Goal: Task Accomplishment & Management: Complete application form

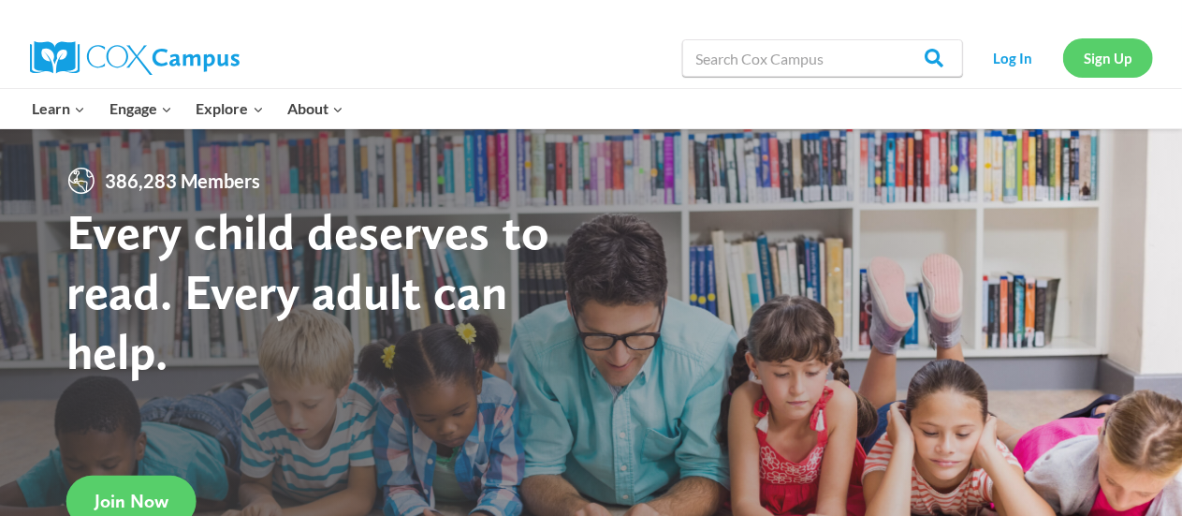
click at [1104, 65] on link "Sign Up" at bounding box center [1108, 57] width 90 height 38
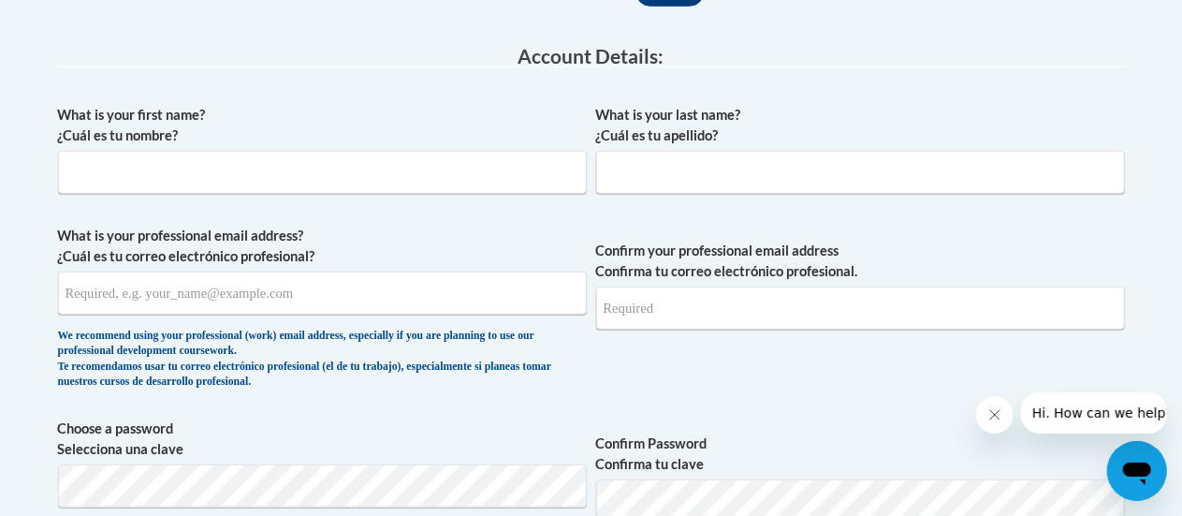
scroll to position [520, 0]
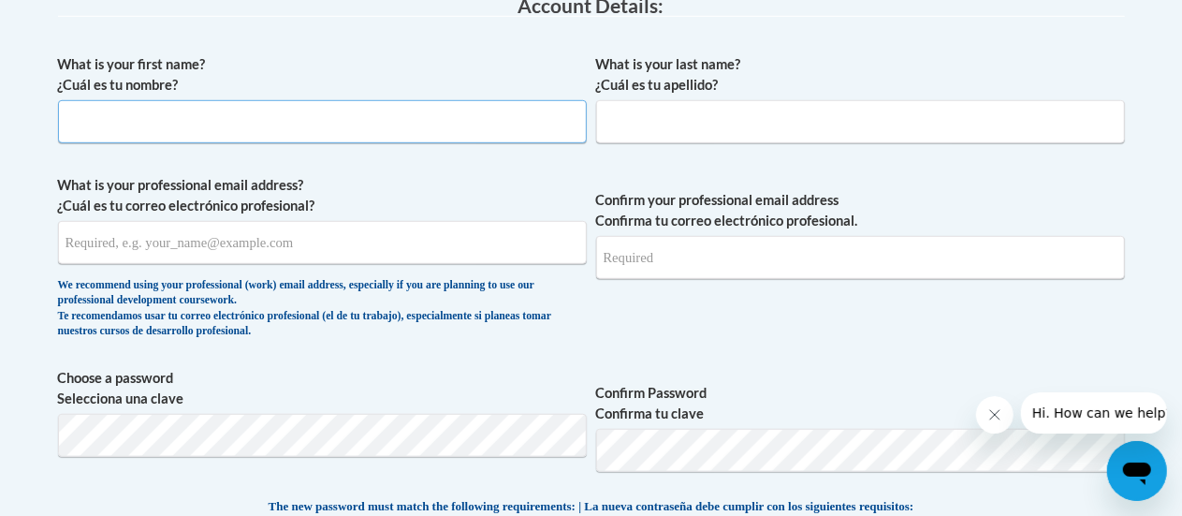
click at [413, 130] on input "What is your first name? ¿Cuál es tu nombre?" at bounding box center [322, 121] width 529 height 43
type input "[PERSON_NAME]"
type input "[EMAIL_ADDRESS][DOMAIN_NAME]"
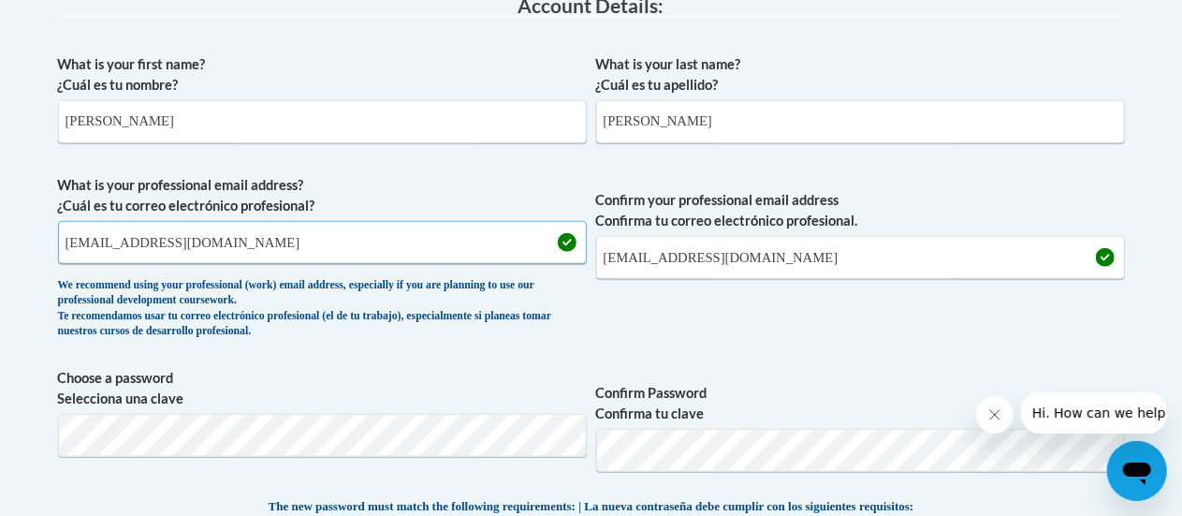
drag, startPoint x: 246, startPoint y: 237, endPoint x: 7, endPoint y: 250, distance: 239.0
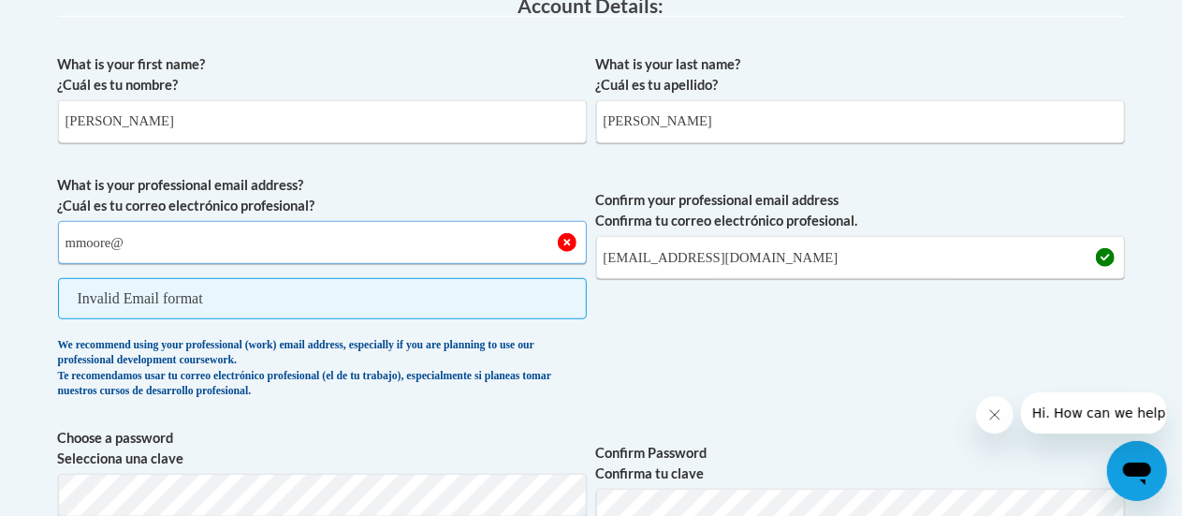
type input "mmoore@"
drag, startPoint x: 750, startPoint y: 248, endPoint x: 550, endPoint y: 261, distance: 199.7
click at [550, 261] on span "What is your professional email address? ¿Cuál es tu correo electrónico profesi…" at bounding box center [591, 291] width 1067 height 233
click at [311, 240] on input "mmoore@" at bounding box center [322, 242] width 529 height 43
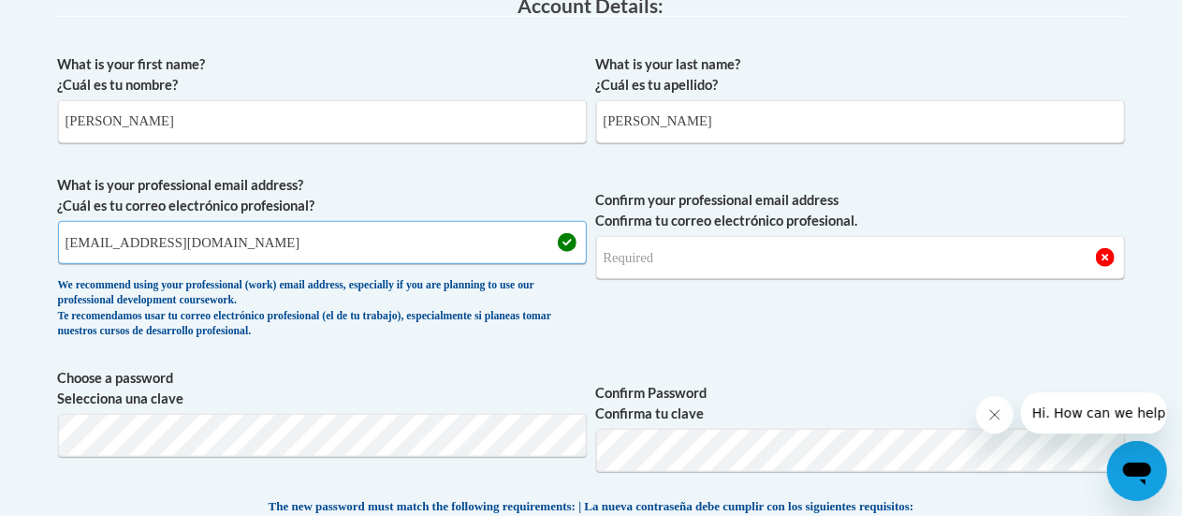
drag, startPoint x: 307, startPoint y: 240, endPoint x: 58, endPoint y: 243, distance: 248.9
click at [58, 243] on input "[EMAIL_ADDRESS][DOMAIN_NAME]" at bounding box center [322, 242] width 529 height 43
type input "[EMAIL_ADDRESS][DOMAIN_NAME]"
click at [654, 276] on input "Confirm your professional email address Confirma tu correo electrónico profesio…" at bounding box center [860, 257] width 529 height 43
click at [657, 263] on input "Confirm your professional email address Confirma tu correo electrónico profesio…" at bounding box center [860, 257] width 529 height 43
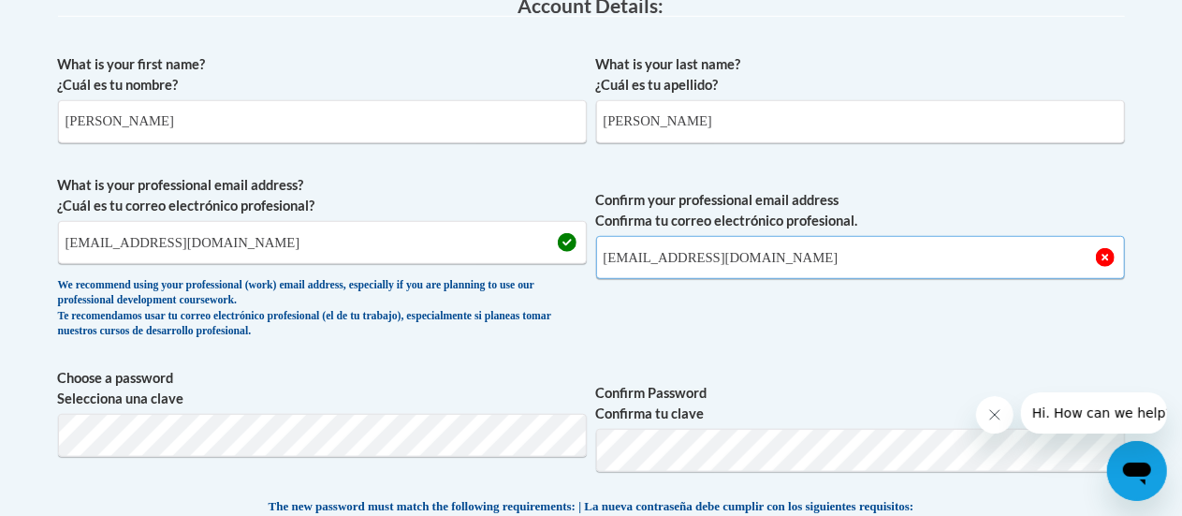
type input "[EMAIL_ADDRESS][DOMAIN_NAME]"
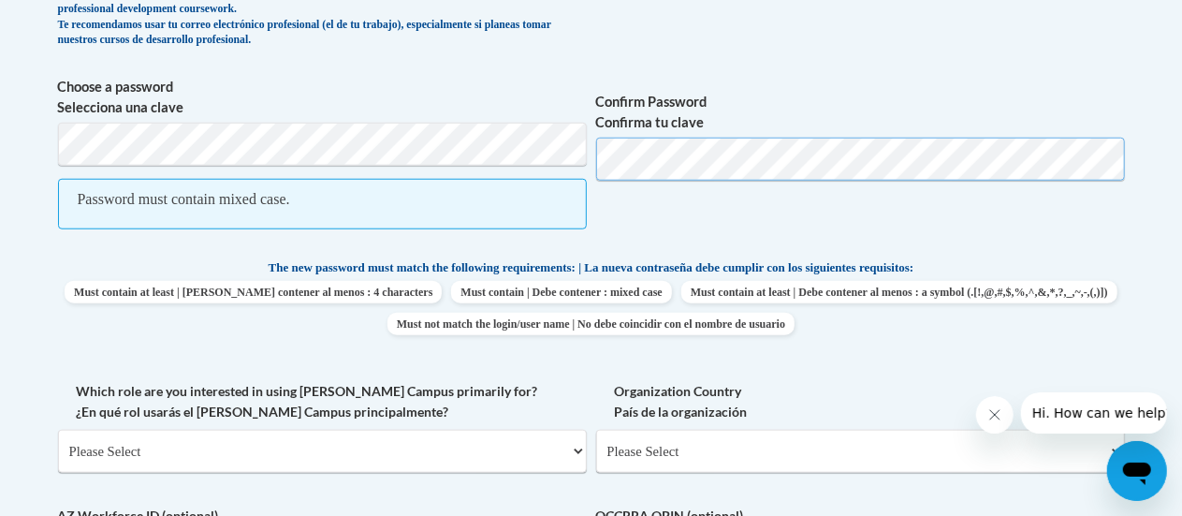
scroll to position [814, 0]
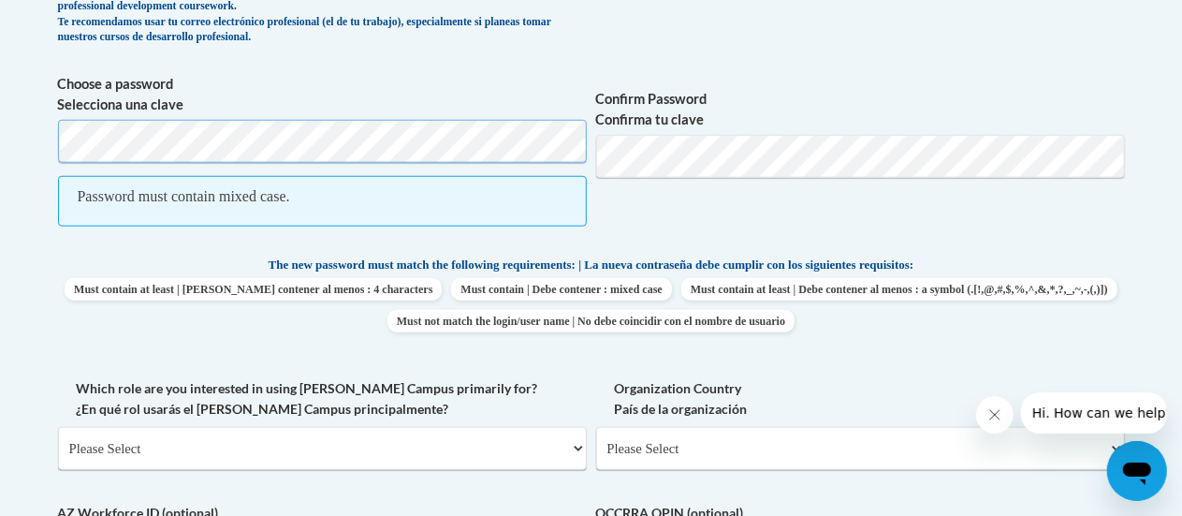
click at [6, 125] on body "This site uses cookies to help improve your learning experience. By continuing …" at bounding box center [591, 362] width 1182 height 2352
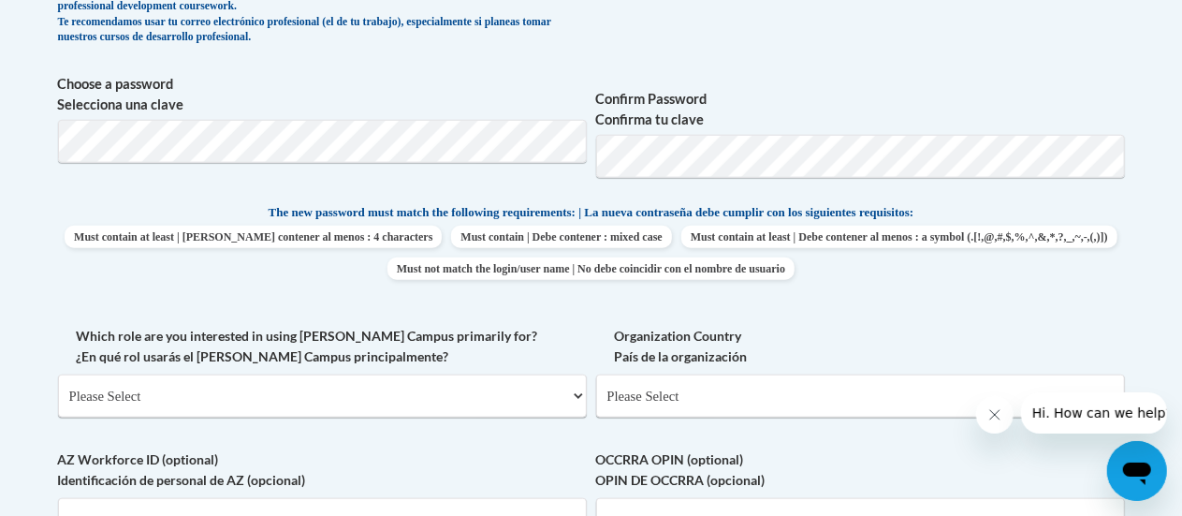
click at [559, 349] on label "Which role are you interested in using Cox Campus primarily for? ¿En qué rol us…" at bounding box center [322, 346] width 529 height 41
click at [559, 374] on select "Please Select College/University | Colegio/Universidad Community/Nonprofit Part…" at bounding box center [322, 395] width 529 height 43
click at [504, 401] on select "Please Select College/University | Colegio/Universidad Community/Nonprofit Part…" at bounding box center [322, 395] width 529 height 43
select select "fbf2d438-af2f-41f8-98f1-81c410e29de3"
click at [58, 374] on select "Please Select College/University | Colegio/Universidad Community/Nonprofit Part…" at bounding box center [322, 395] width 529 height 43
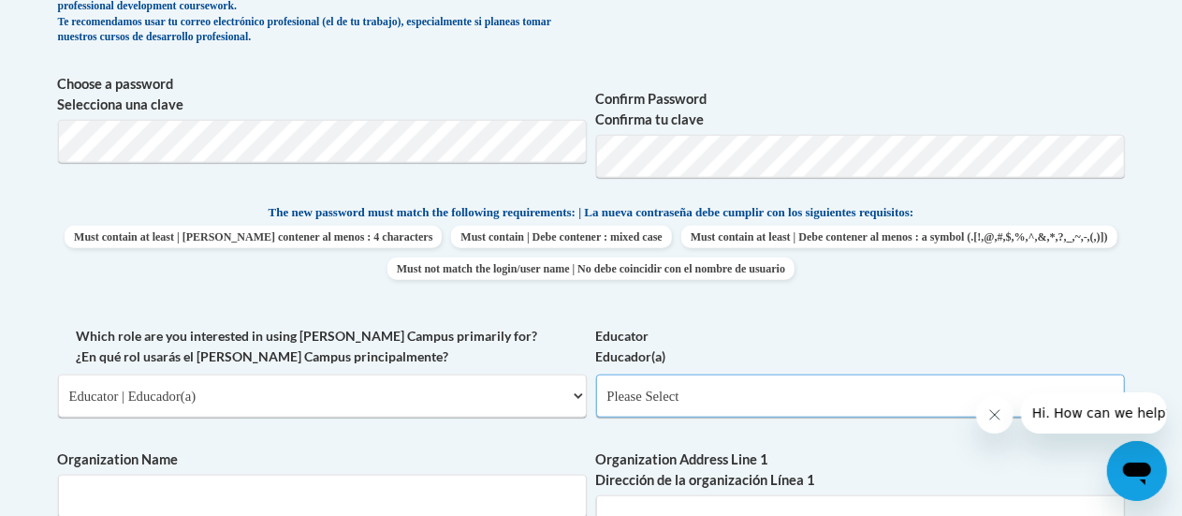
click at [728, 410] on select "Please Select Early Learning/Daycare Teacher/Family Home Care Provider | Maestr…" at bounding box center [860, 395] width 529 height 43
select select "8e40623d-54d0-45cd-9f92-5df65cd3f8cf"
click at [596, 374] on select "Please Select Early Learning/Daycare Teacher/Family Home Care Provider | Maestr…" at bounding box center [860, 395] width 529 height 43
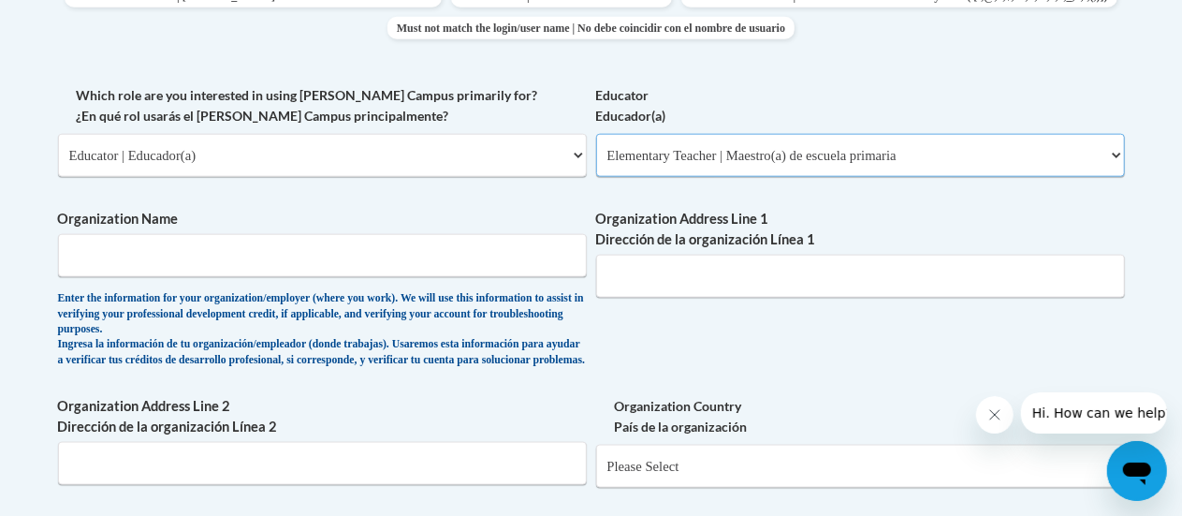
scroll to position [1210, 0]
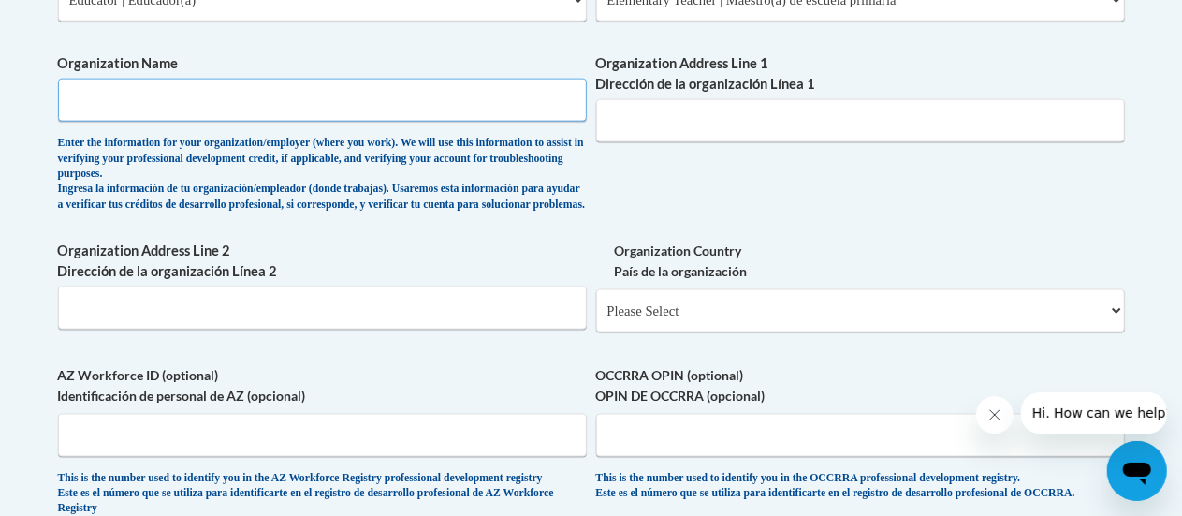
click at [485, 110] on input "Organization Name" at bounding box center [322, 100] width 529 height 43
type input "Y"
type input "[GEOGRAPHIC_DATA]"
click at [728, 114] on input "Organization Address Line 1 Dirección de la organización Línea 1" at bounding box center [860, 120] width 529 height 43
type input "[STREET_ADDRESS]"
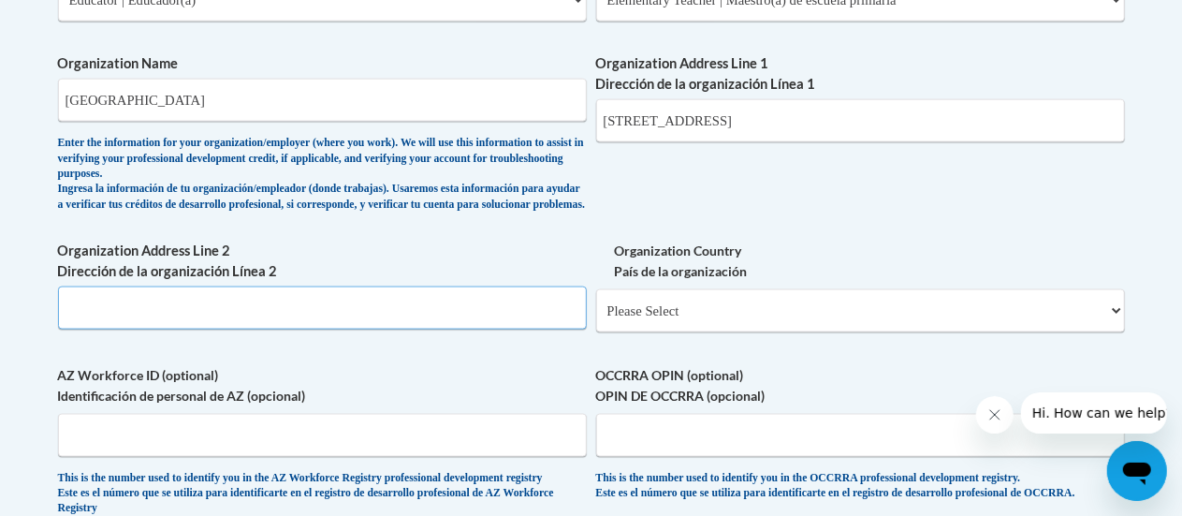
click at [402, 322] on input "Organization Address Line 2 Dirección de la organización Línea 2" at bounding box center [322, 307] width 529 height 43
type input "Soperton, GA 30457"
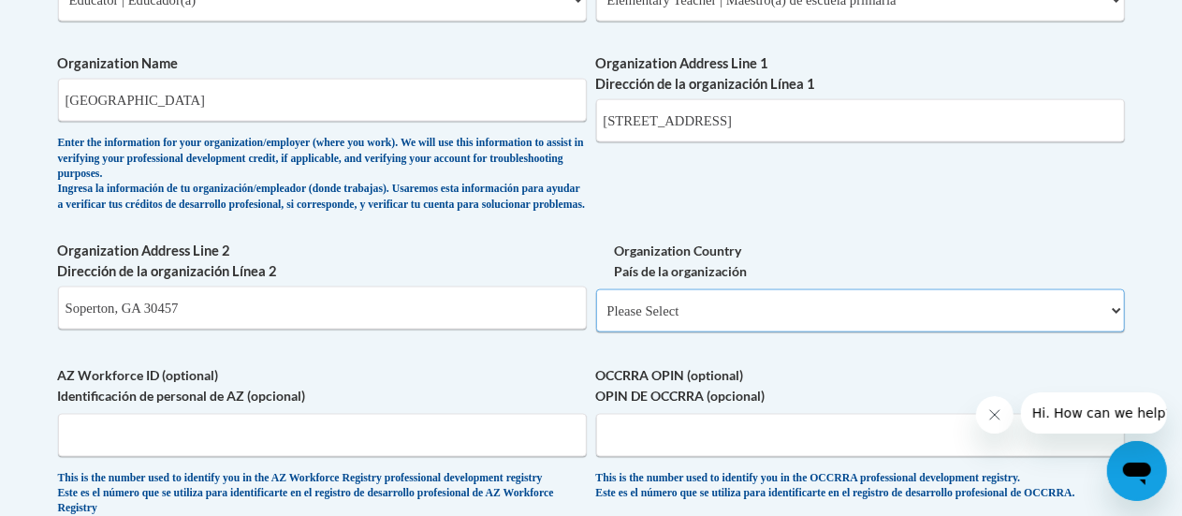
click at [711, 332] on select "Please Select United States | Estados Unidos Outside of the United States | Fue…" at bounding box center [860, 310] width 529 height 43
select select "ad49bcad-a171-4b2e-b99c-48b446064914"
click at [596, 303] on select "Please Select United States | Estados Unidos Outside of the United States | Fue…" at bounding box center [860, 310] width 529 height 43
select select
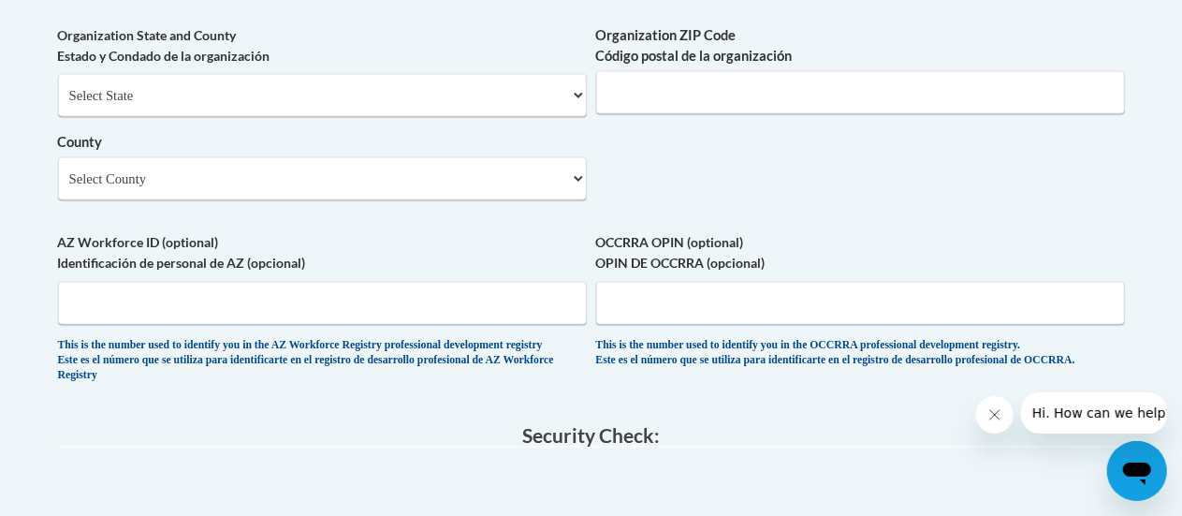
scroll to position [1561, 0]
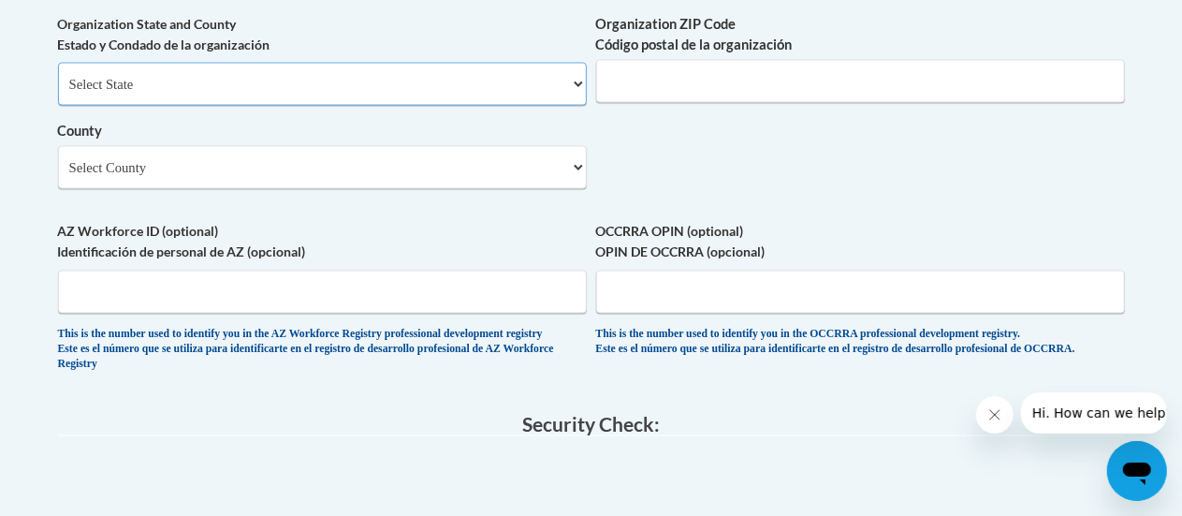
click at [384, 104] on select "Select State Alabama Alaska Arizona Arkansas California Colorado Connecticut De…" at bounding box center [322, 84] width 529 height 43
select select "[US_STATE]"
click at [58, 77] on select "Select State Alabama Alaska Arizona Arkansas California Colorado Connecticut De…" at bounding box center [322, 84] width 529 height 43
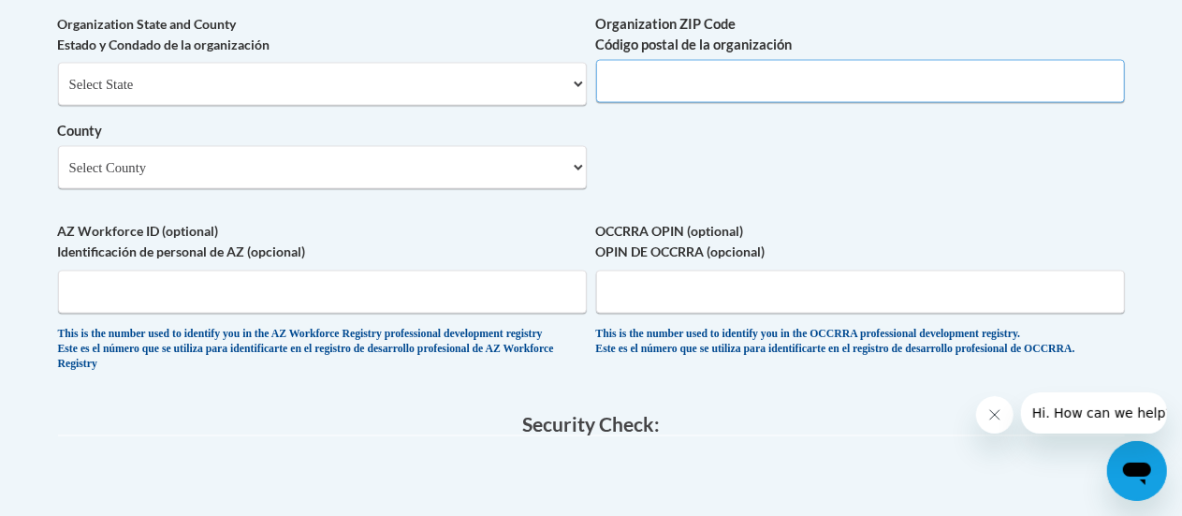
click at [729, 95] on input "Organization ZIP Code Código postal de la organización" at bounding box center [860, 81] width 529 height 43
type input "30457"
click at [185, 189] on select "Select County Appling Atkinson Bacon Baker Baldwin Banks Barrow Bartow Ben Hill…" at bounding box center [322, 167] width 529 height 43
select select "Treutlen"
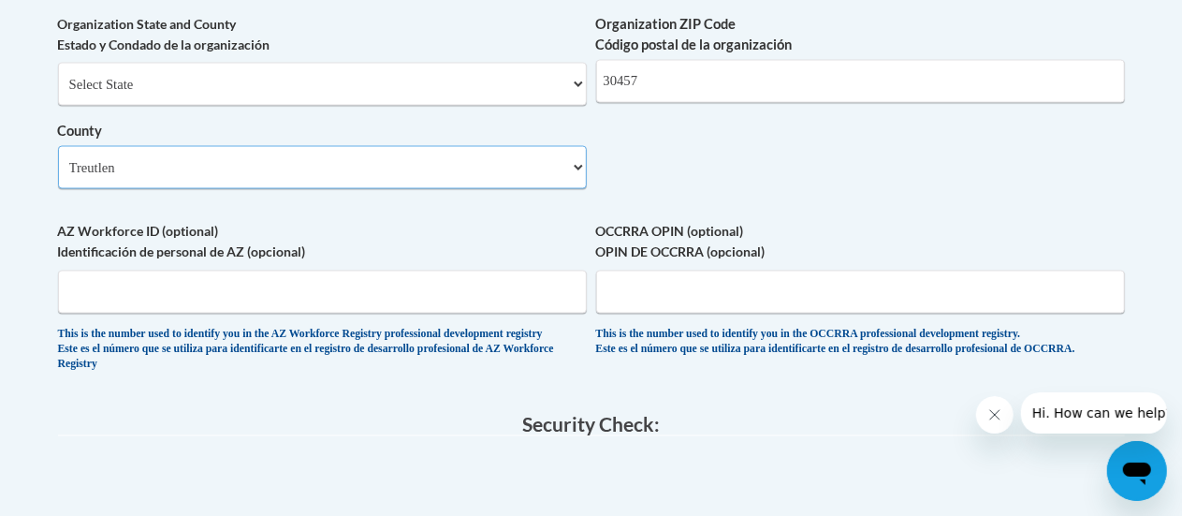
click at [58, 160] on select "Select County Appling Atkinson Bacon Baker Baldwin Banks Barrow Bartow Ben Hill…" at bounding box center [322, 167] width 529 height 43
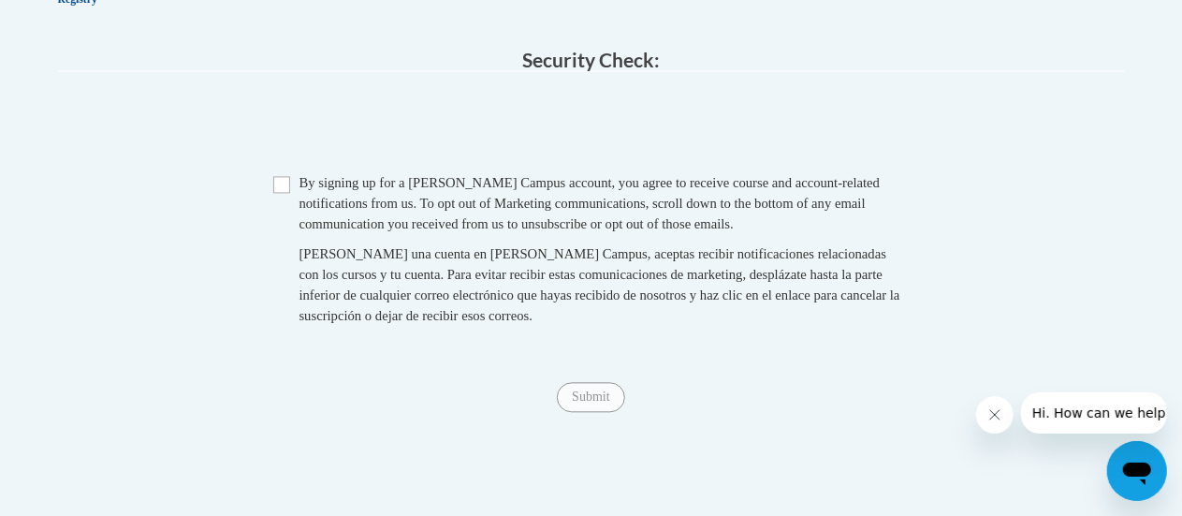
scroll to position [2028, 0]
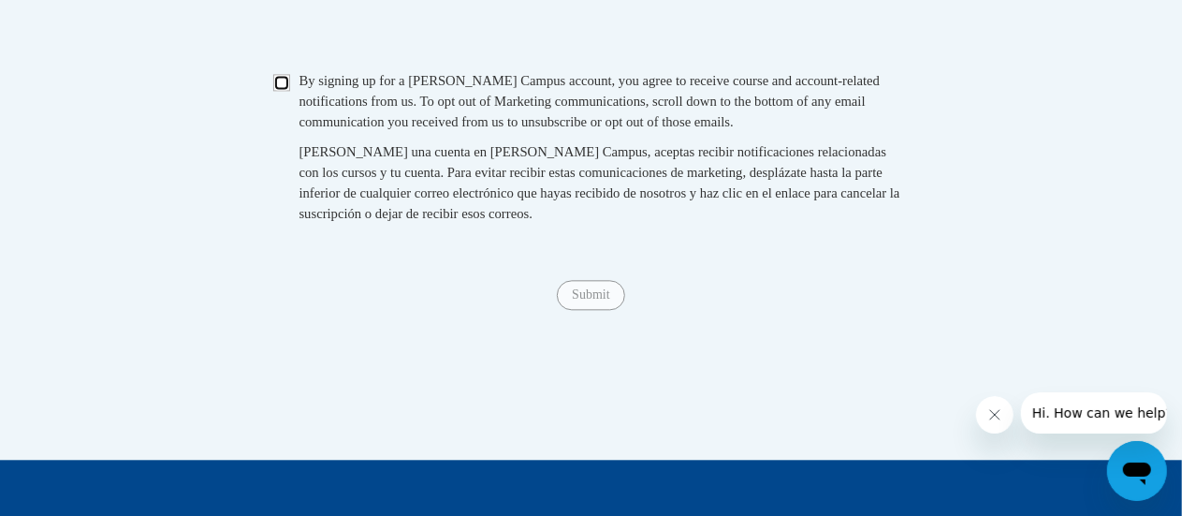
click at [283, 91] on input "Checkbox" at bounding box center [281, 82] width 17 height 17
checkbox input "true"
click at [585, 310] on input "Submit" at bounding box center [590, 295] width 67 height 30
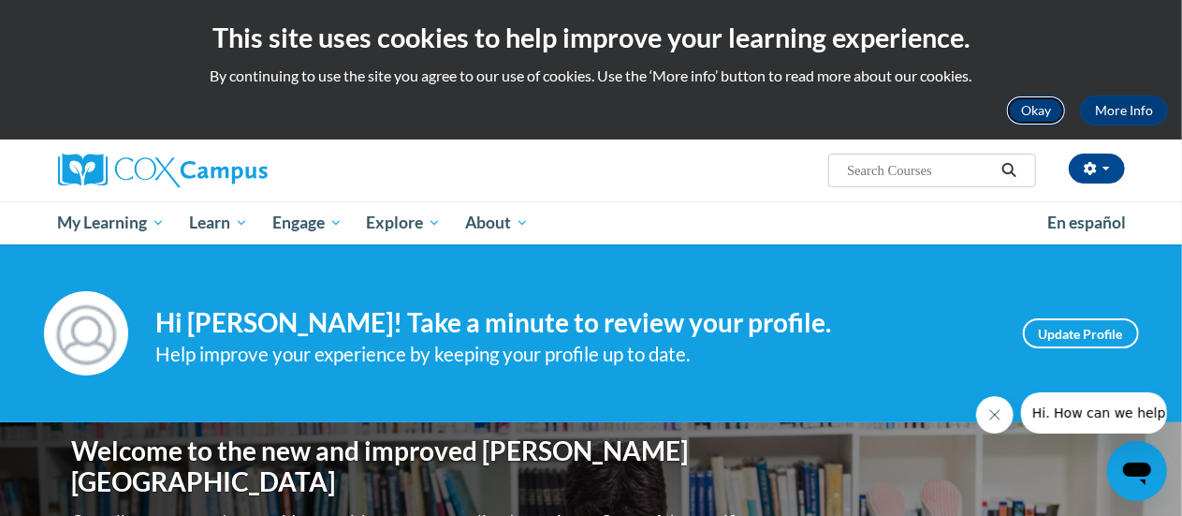
click at [1041, 107] on button "Okay" at bounding box center [1036, 110] width 60 height 30
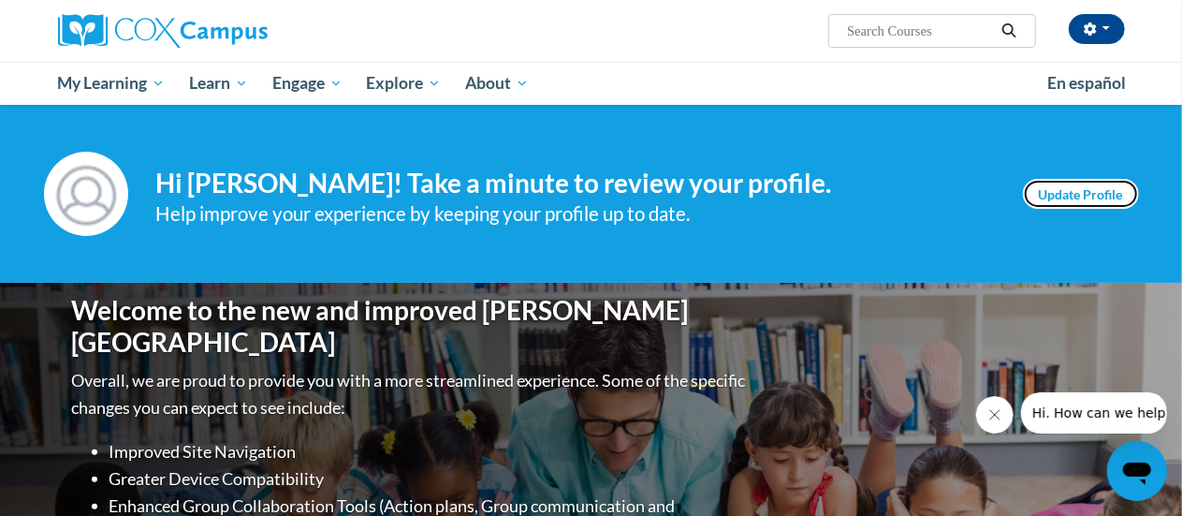
click at [1074, 190] on link "Update Profile" at bounding box center [1081, 194] width 116 height 30
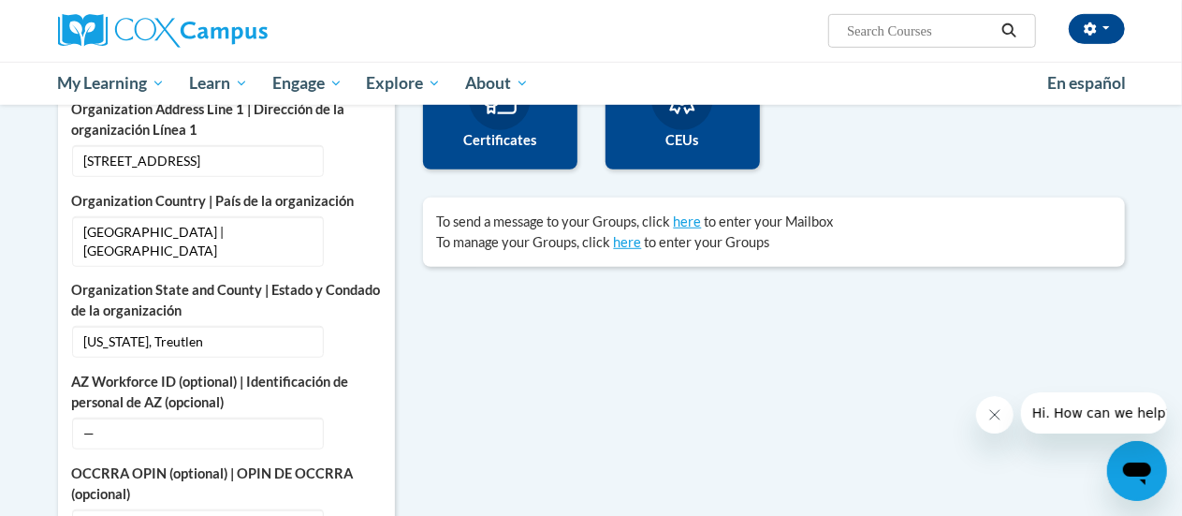
scroll to position [168, 0]
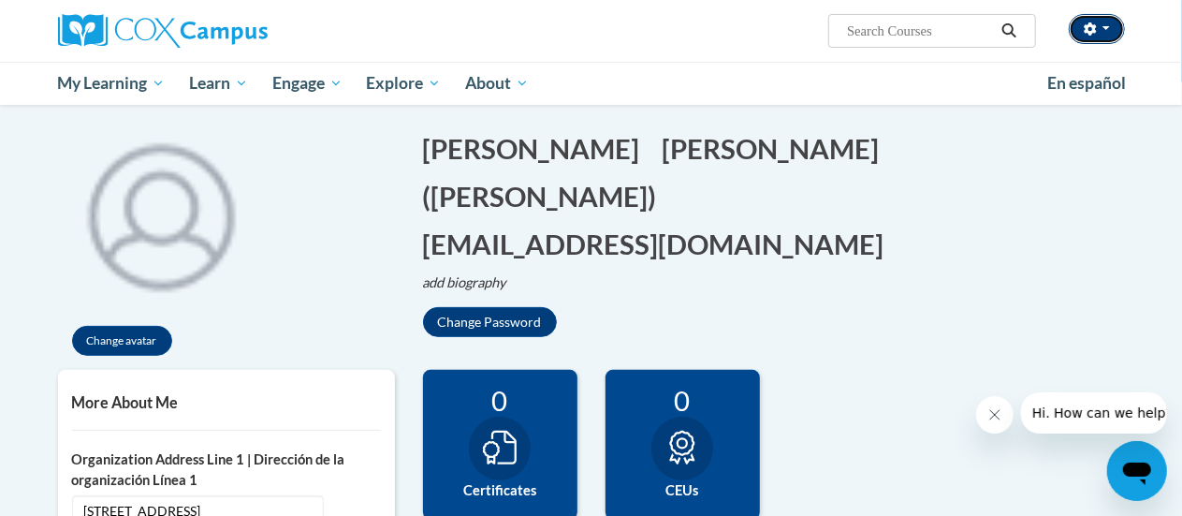
click at [1110, 36] on button "button" at bounding box center [1097, 29] width 56 height 30
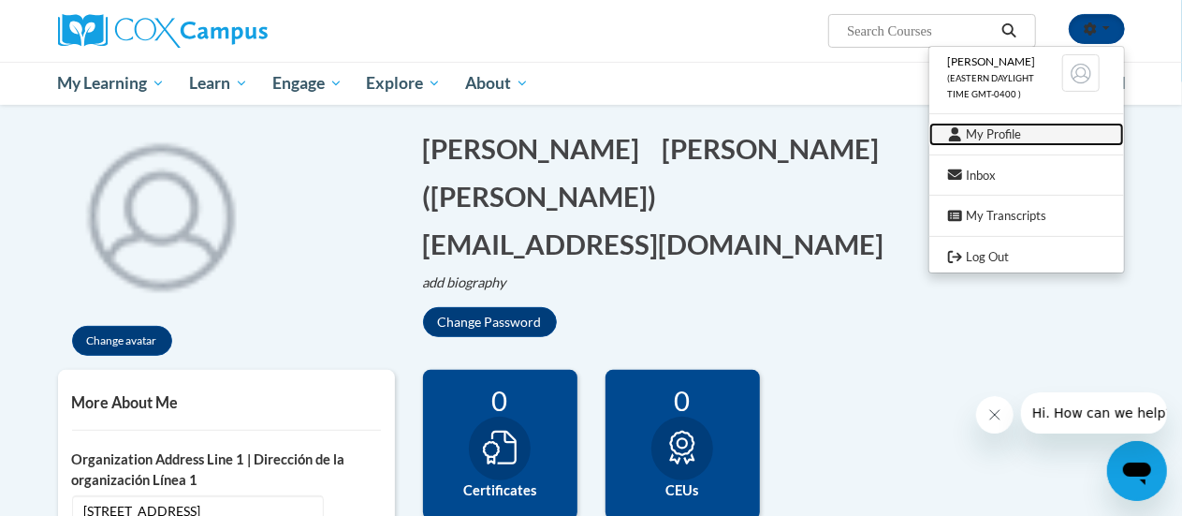
click at [1005, 141] on link "My Profile" at bounding box center [1026, 134] width 195 height 23
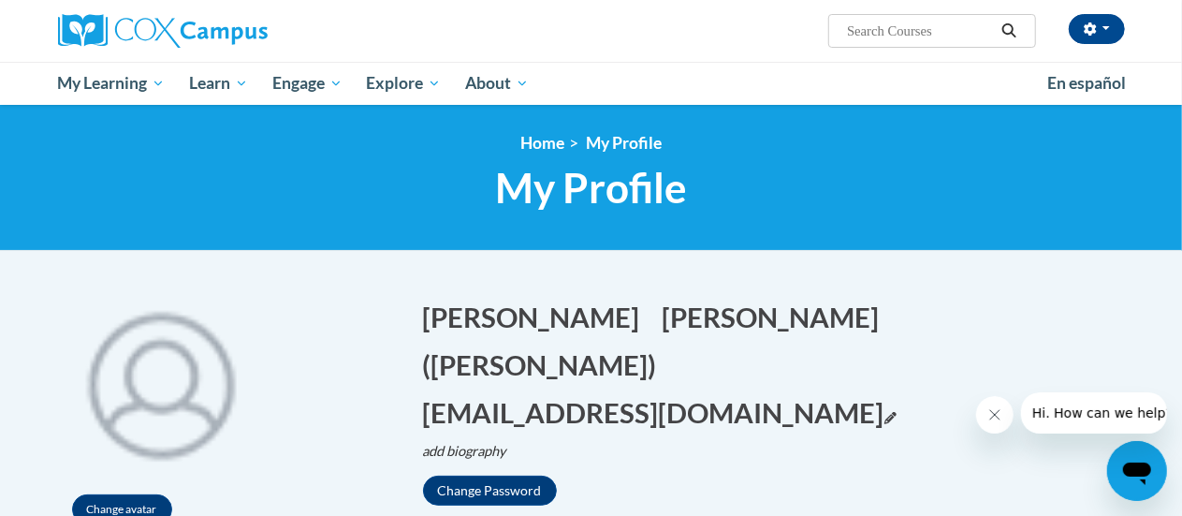
click at [646, 393] on button "[EMAIL_ADDRESS][DOMAIN_NAME] Edit" at bounding box center [659, 412] width 473 height 38
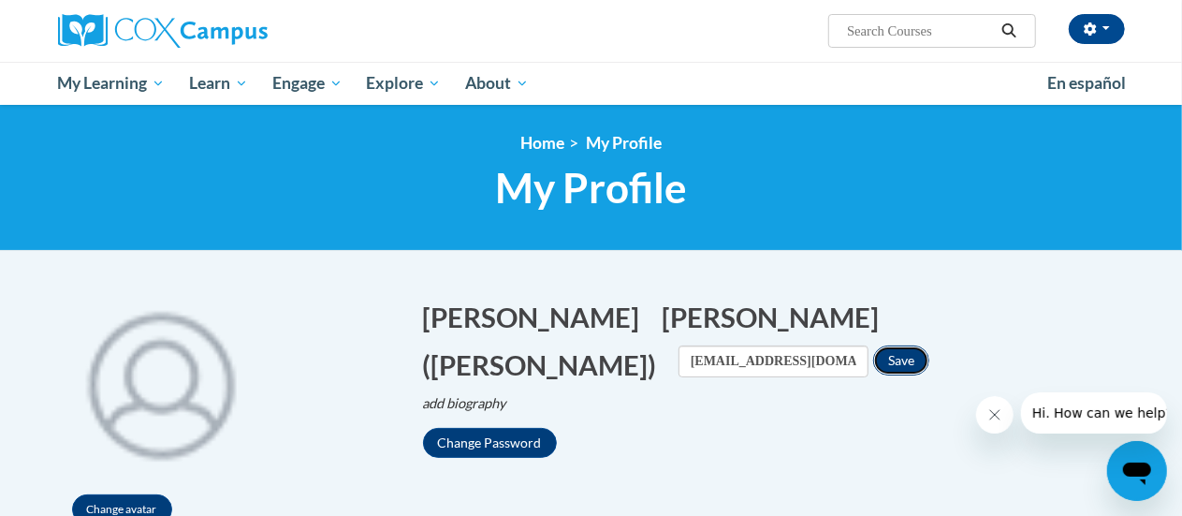
click at [873, 360] on button "Save" at bounding box center [901, 360] width 56 height 30
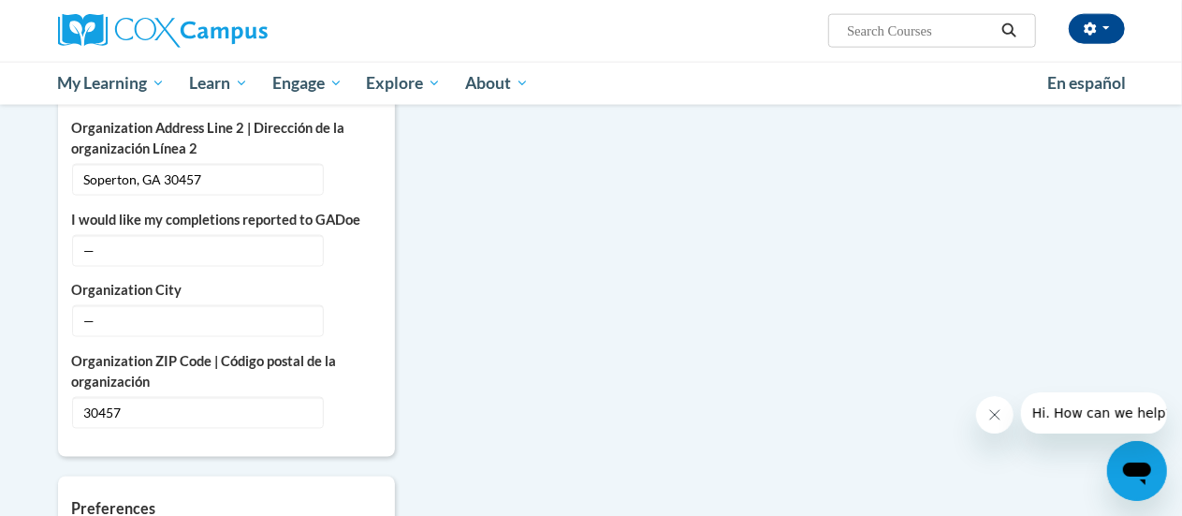
scroll to position [1286, 0]
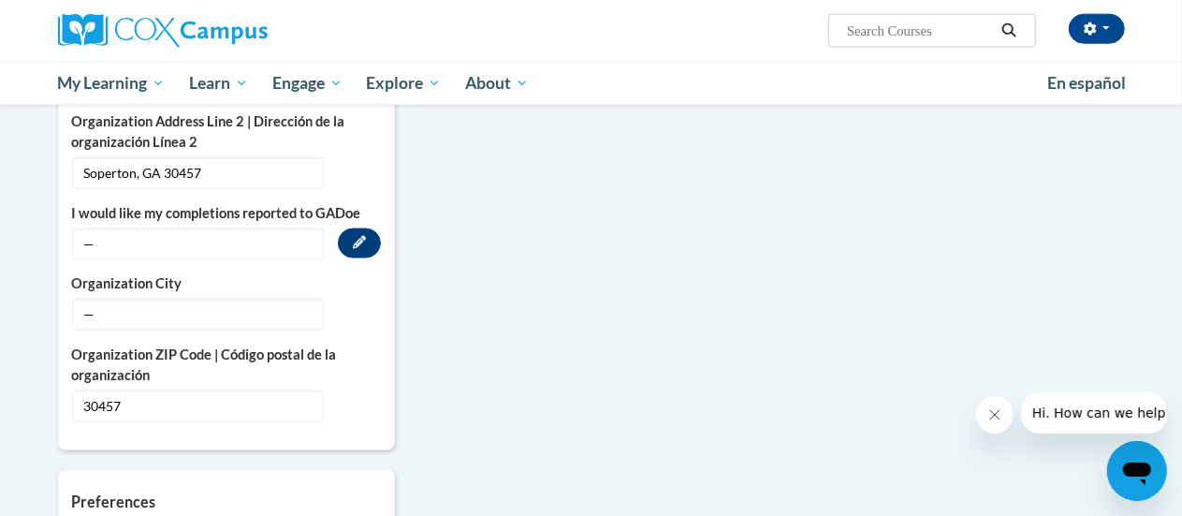
click at [288, 228] on span "—" at bounding box center [198, 244] width 252 height 32
click at [357, 236] on icon "Custom profile fields" at bounding box center [359, 242] width 13 height 13
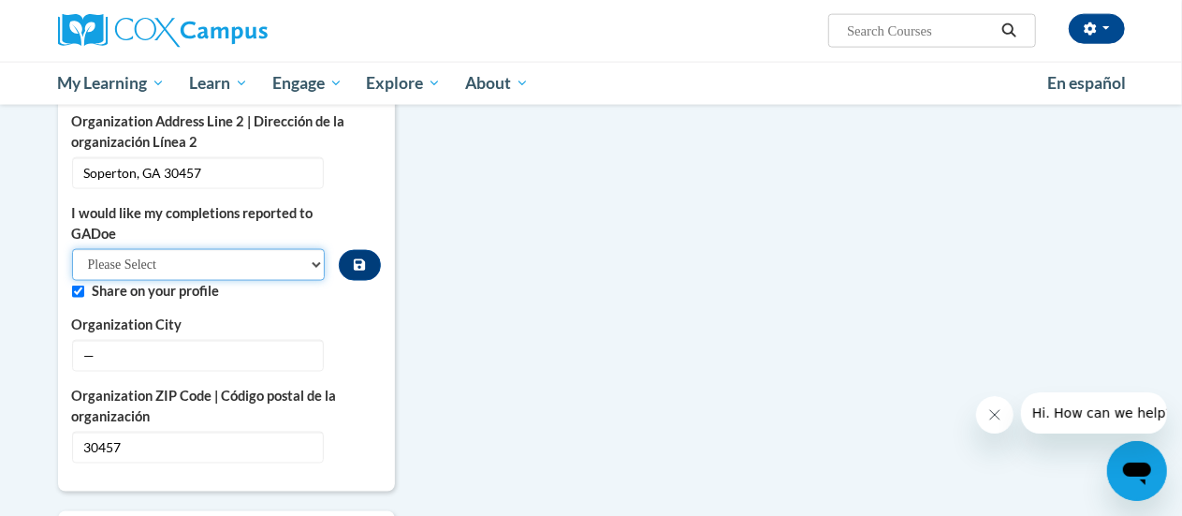
click at [315, 249] on select "Please Select Yes No" at bounding box center [199, 265] width 254 height 32
select select "603ba6f8-c7dd-435b-84cd-d4c8cfb77024"
click at [72, 249] on select "Please Select Yes No" at bounding box center [199, 265] width 254 height 32
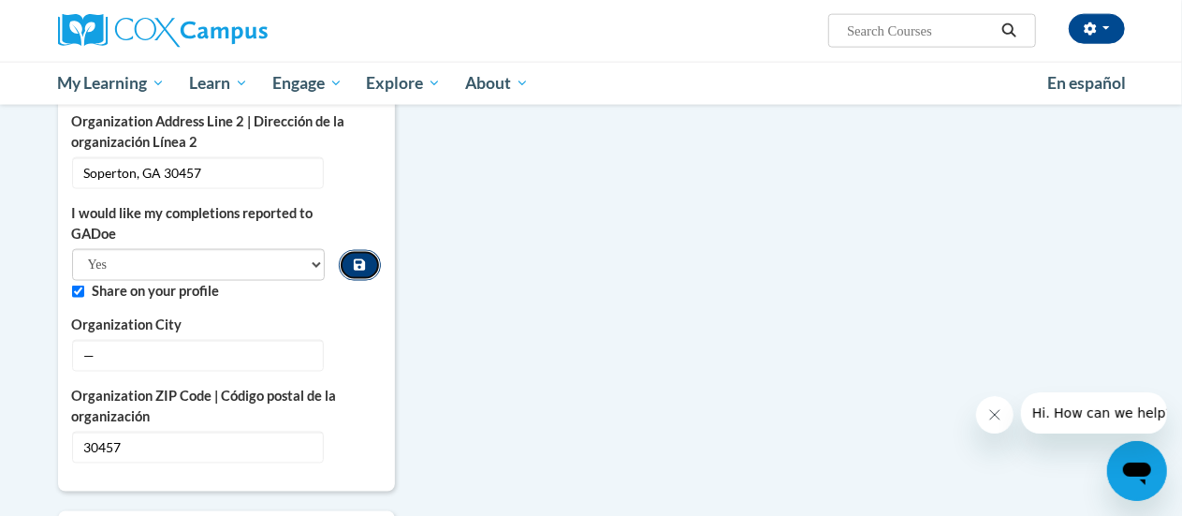
click at [357, 258] on icon "Custom profile fields" at bounding box center [359, 264] width 11 height 13
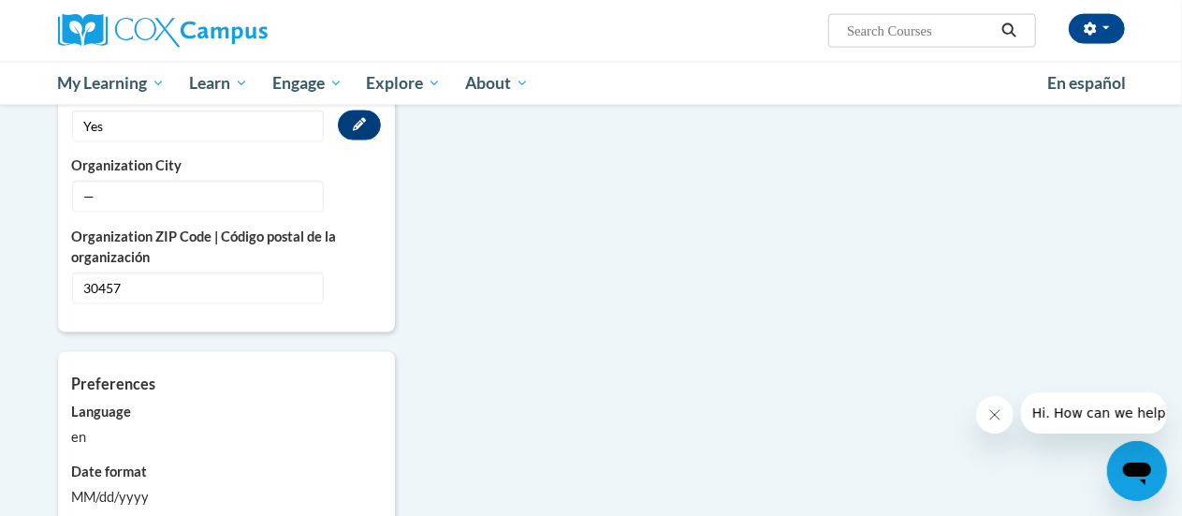
scroll to position [1413, 0]
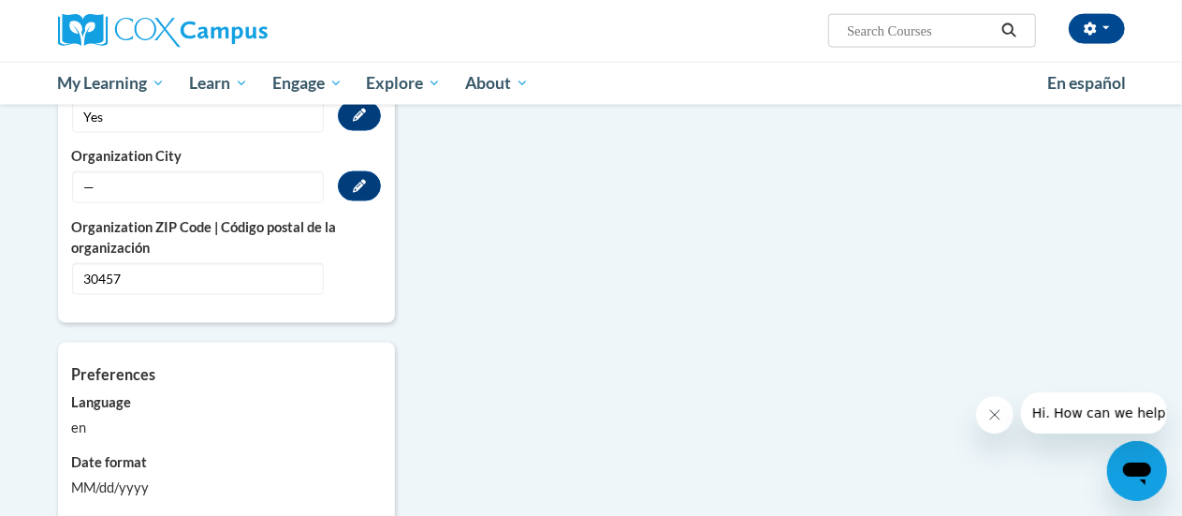
click at [257, 171] on span "—" at bounding box center [198, 187] width 252 height 32
click at [367, 171] on button "Edit" at bounding box center [359, 186] width 43 height 30
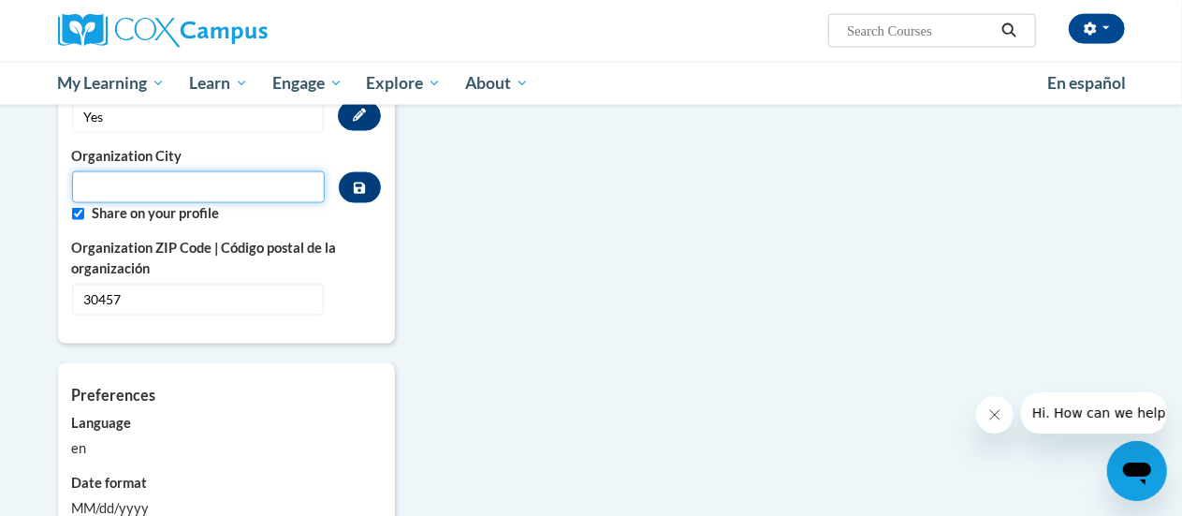
click at [269, 171] on input "Metadata input" at bounding box center [199, 187] width 254 height 32
type input "Soperton"
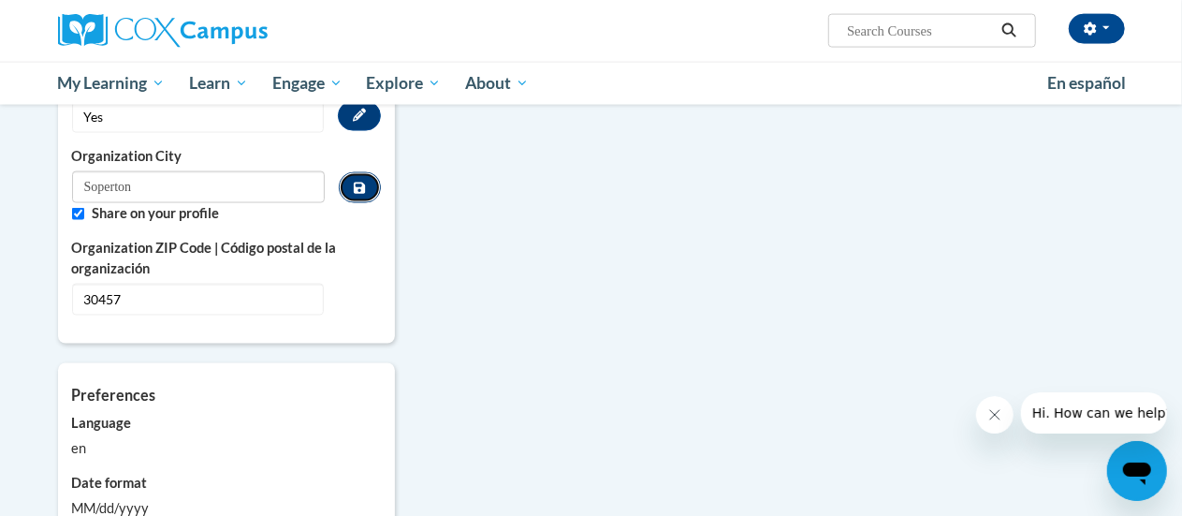
click at [360, 172] on button "Custom profile fields" at bounding box center [359, 187] width 41 height 31
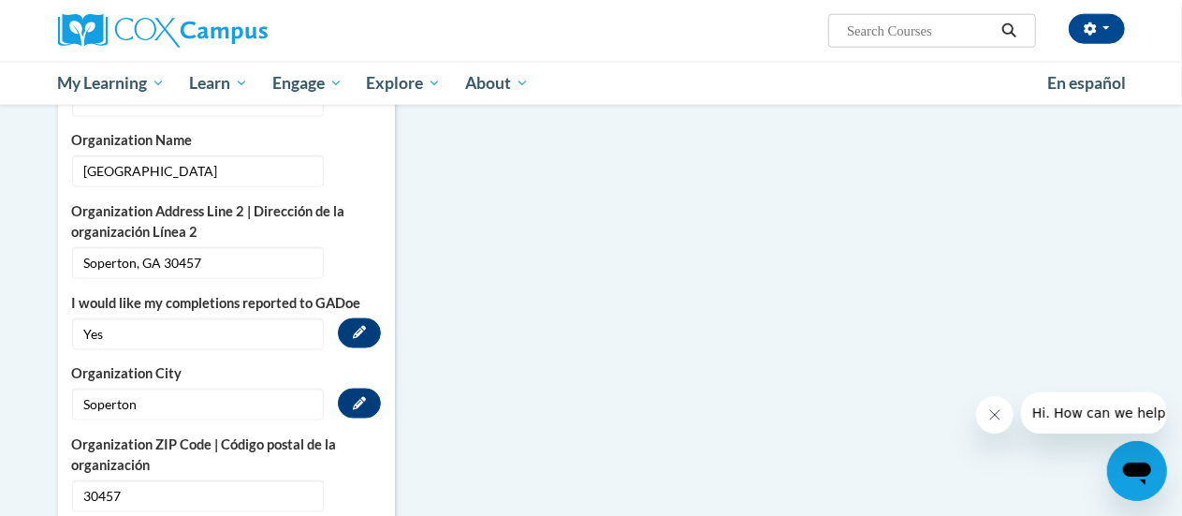
scroll to position [1192, 0]
